Goal: Transaction & Acquisition: Purchase product/service

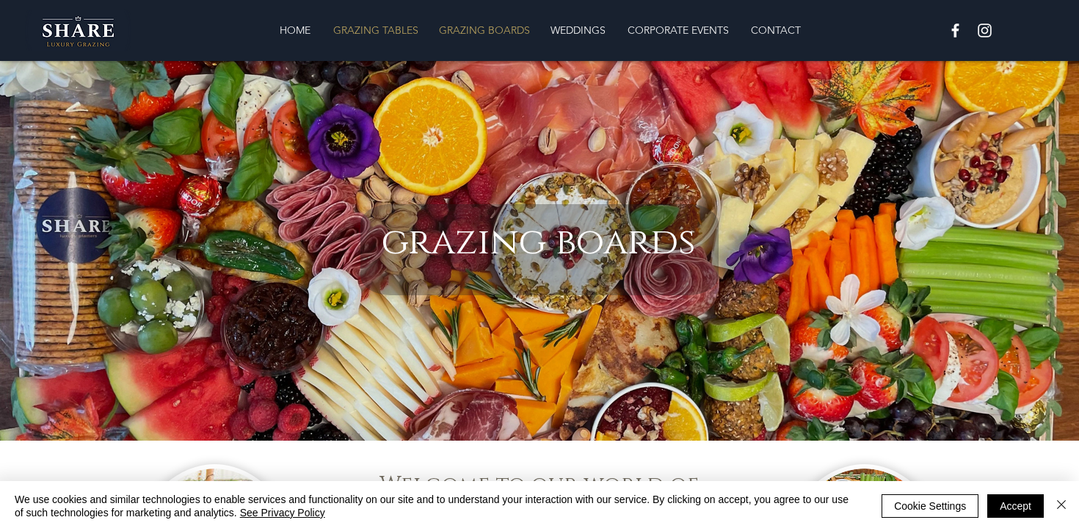
click at [406, 20] on p "GRAZING TABLES" at bounding box center [376, 29] width 100 height 29
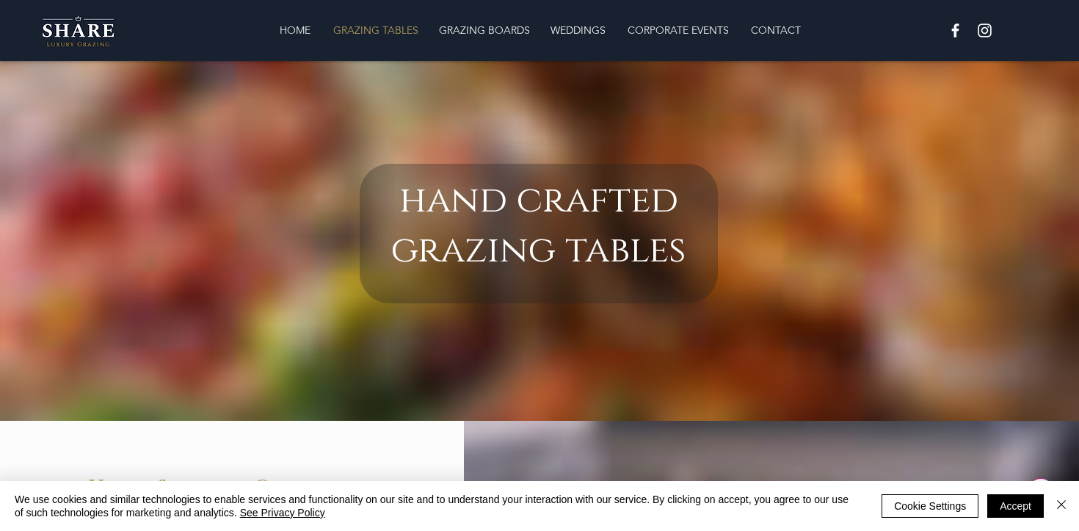
click at [399, 34] on p "GRAZING TABLES" at bounding box center [376, 29] width 100 height 29
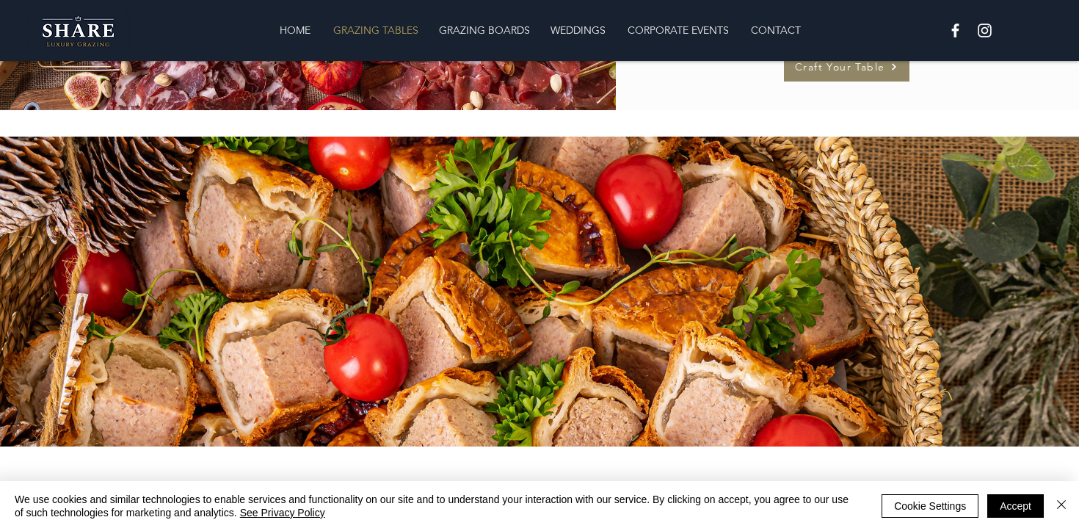
scroll to position [1508, 0]
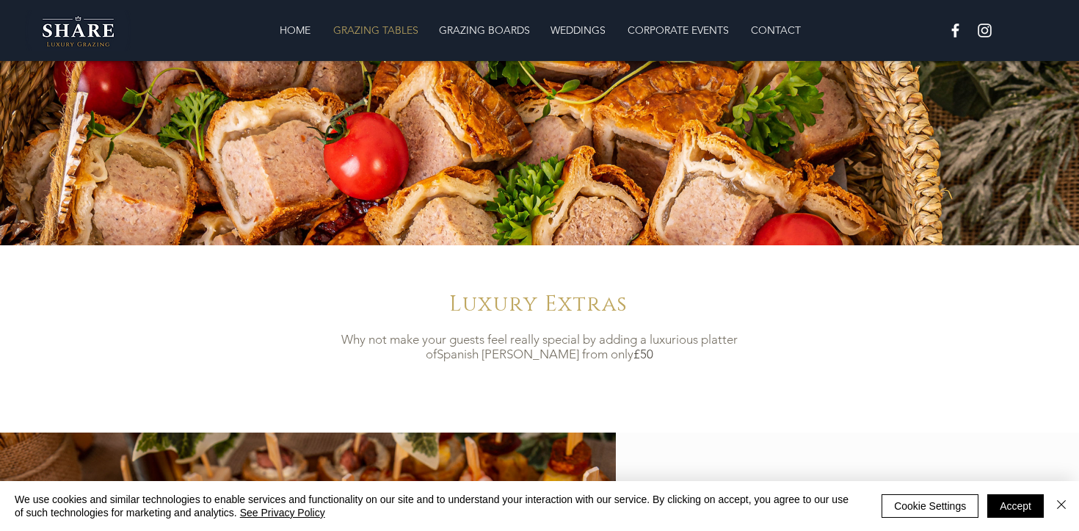
click at [490, 4] on div at bounding box center [539, 30] width 1079 height 61
click at [490, 19] on p "GRAZING BOARDS" at bounding box center [485, 29] width 106 height 29
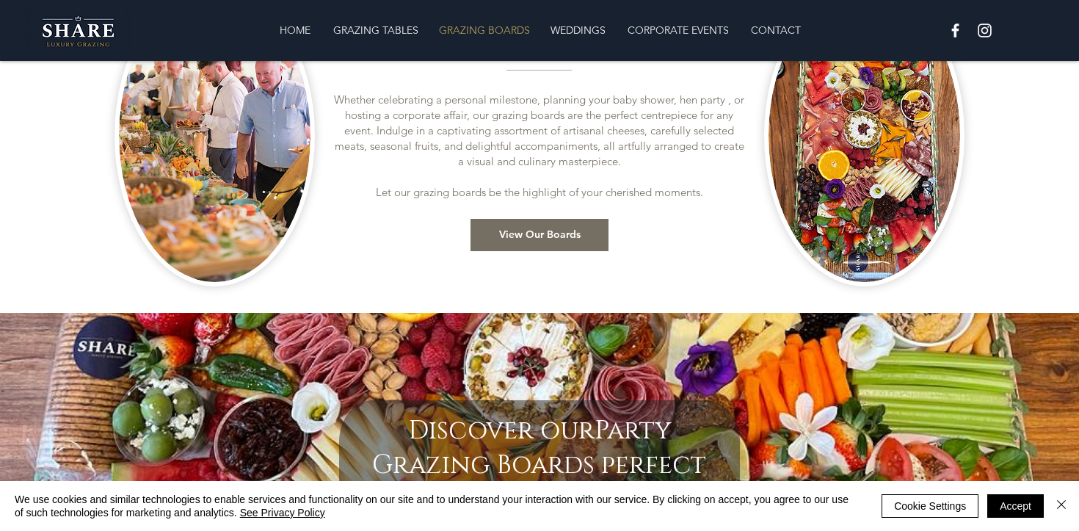
click at [545, 250] on link "View Our Boards" at bounding box center [540, 235] width 138 height 32
